Goal: Transaction & Acquisition: Download file/media

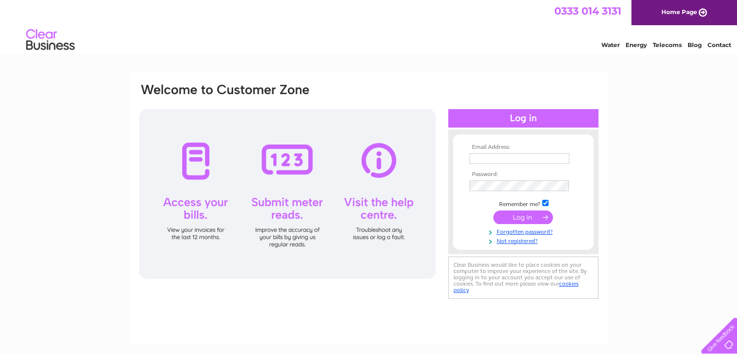
type input "[EMAIL_ADDRESS][DOMAIN_NAME]"
click at [524, 215] on input "submit" at bounding box center [523, 217] width 60 height 14
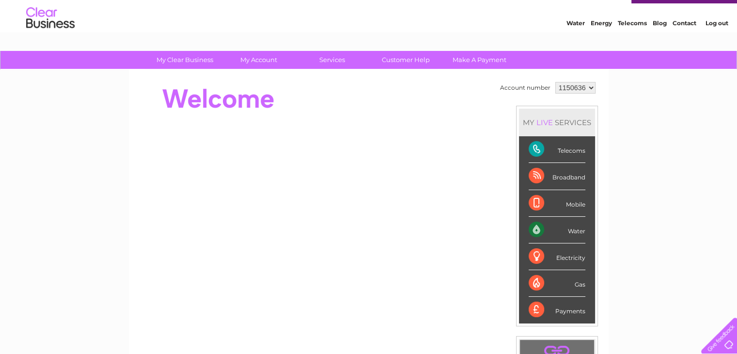
scroll to position [17, 0]
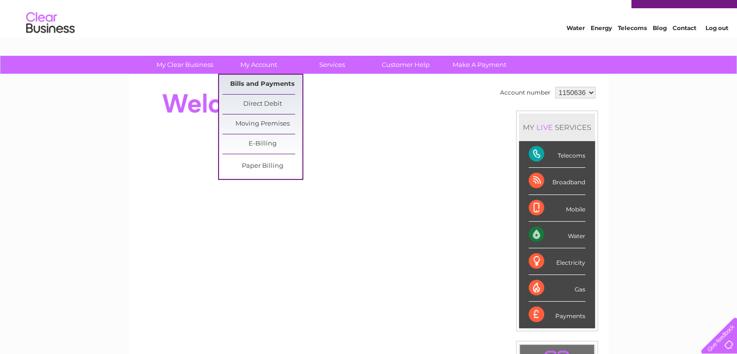
click at [252, 83] on link "Bills and Payments" at bounding box center [262, 84] width 80 height 19
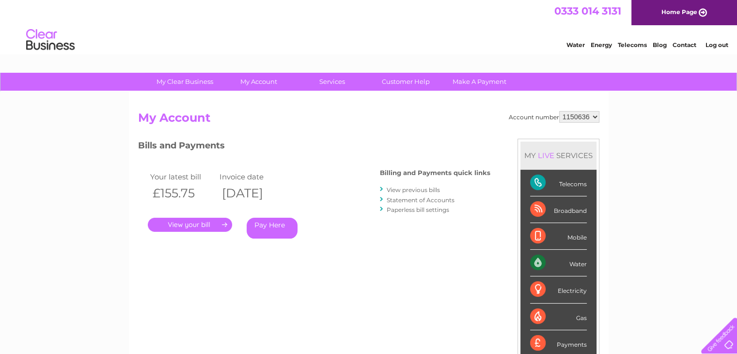
click at [190, 226] on link "." at bounding box center [190, 225] width 84 height 14
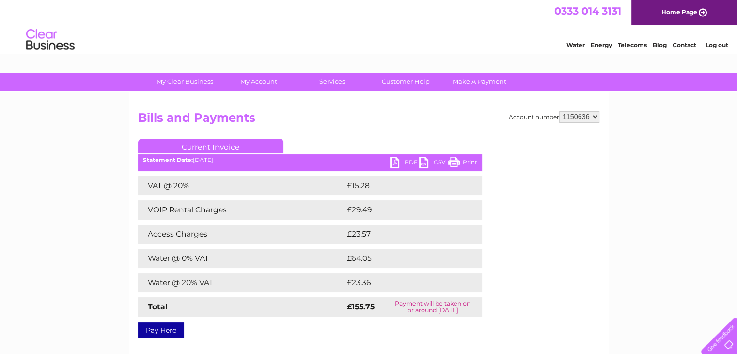
click at [410, 162] on link "PDF" at bounding box center [404, 164] width 29 height 14
